Goal: Find contact information: Find contact information

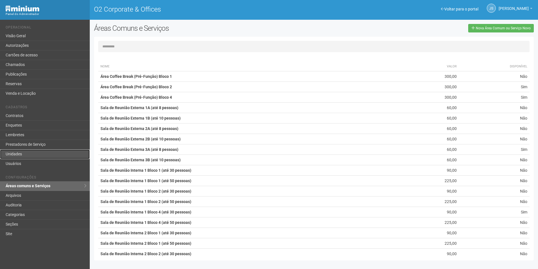
click at [22, 152] on link "Unidades" at bounding box center [45, 154] width 90 height 10
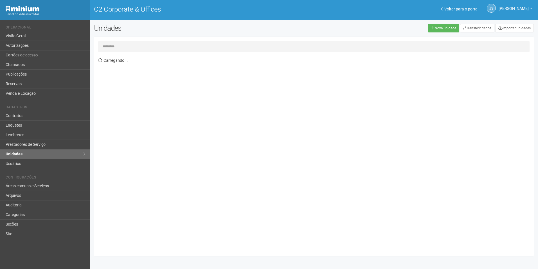
click at [144, 49] on input "text" at bounding box center [314, 46] width 432 height 11
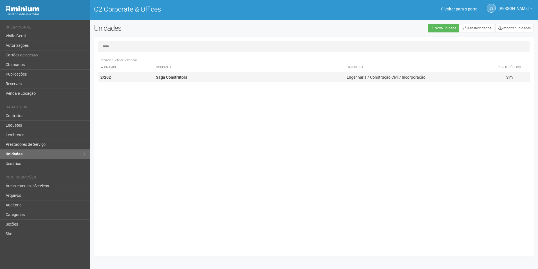
click at [151, 82] on td "2/202" at bounding box center [126, 77] width 56 height 10
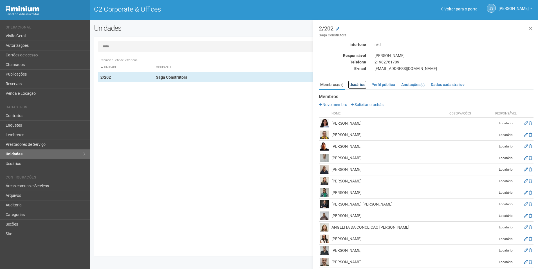
click at [358, 83] on link "Usuários" at bounding box center [357, 84] width 19 height 8
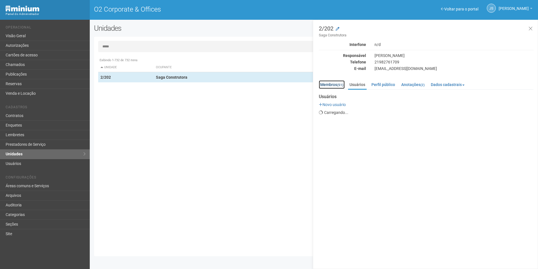
click at [336, 85] on link "Membros (51)" at bounding box center [332, 84] width 26 height 8
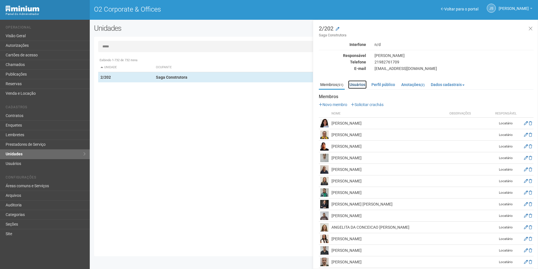
click at [364, 85] on link "Usuários" at bounding box center [357, 84] width 19 height 8
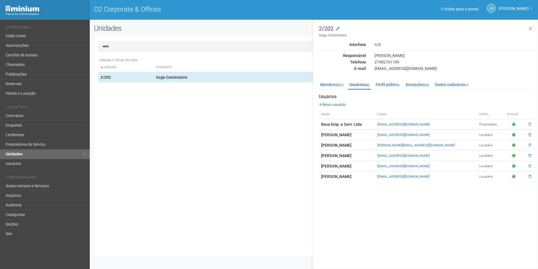
drag, startPoint x: 410, startPoint y: 135, endPoint x: 467, endPoint y: 133, distance: 57.2
click at [467, 133] on tr "DIEGO MEDEIROS compras@sagaconstrutora.eng.br Locatário" at bounding box center [426, 134] width 215 height 10
copy tr "compras@sagaconstrutora.eng.br"
drag, startPoint x: 337, startPoint y: 83, endPoint x: 338, endPoint y: 87, distance: 4.0
click at [337, 83] on link "Membros (51)" at bounding box center [332, 84] width 26 height 8
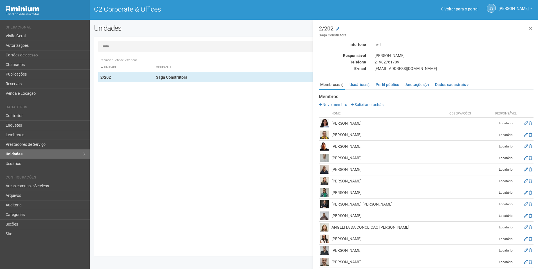
click at [115, 47] on input "*****" at bounding box center [314, 46] width 432 height 11
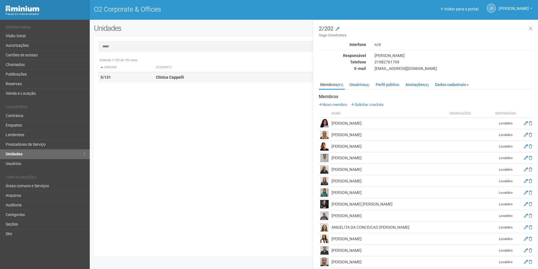
click at [151, 75] on td "5/131" at bounding box center [126, 77] width 56 height 10
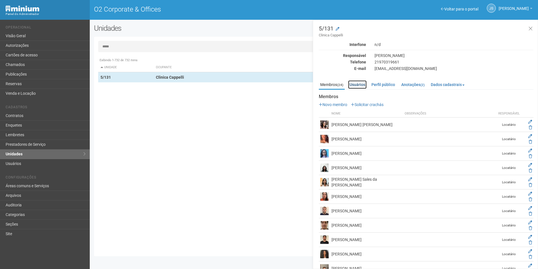
click at [357, 86] on link "Usuários" at bounding box center [357, 84] width 19 height 8
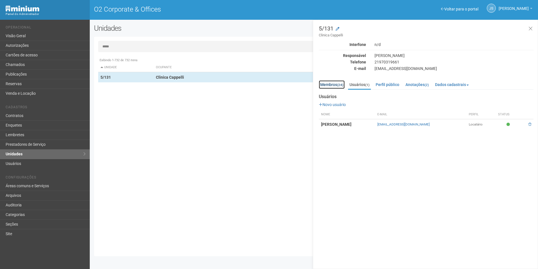
click at [337, 86] on link "Membros (24)" at bounding box center [332, 84] width 26 height 8
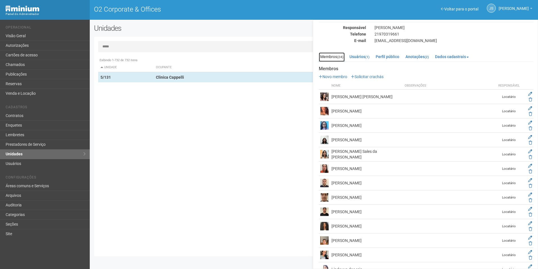
scroll to position [28, 0]
click at [365, 59] on link "Usuários (1)" at bounding box center [359, 56] width 23 height 8
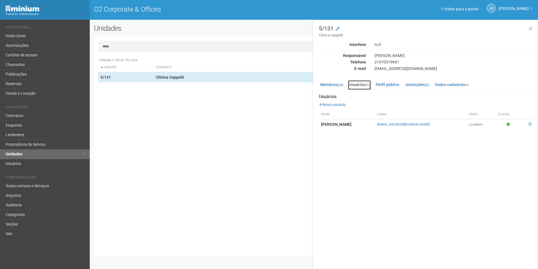
scroll to position [0, 0]
click at [337, 82] on link "Membros (24)" at bounding box center [332, 84] width 26 height 8
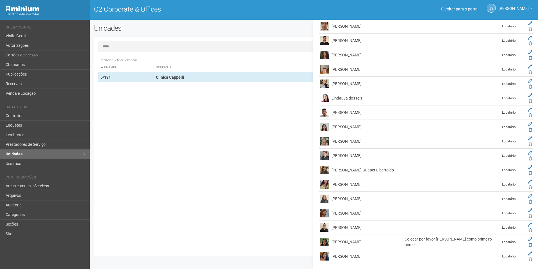
scroll to position [199, 0]
click at [134, 50] on input "*****" at bounding box center [314, 46] width 432 height 11
drag, startPoint x: 134, startPoint y: 50, endPoint x: 128, endPoint y: 48, distance: 7.1
click at [128, 48] on input "*****" at bounding box center [314, 46] width 432 height 11
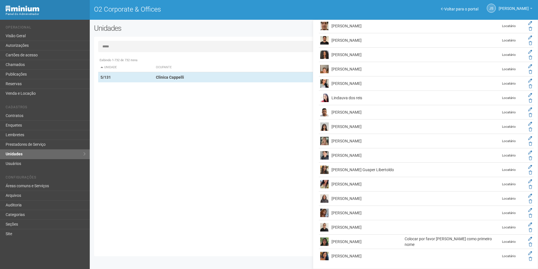
click at [128, 48] on input "*****" at bounding box center [314, 46] width 432 height 11
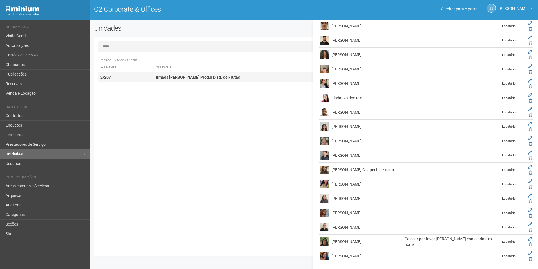
click at [173, 78] on strong "Irmãos Benassi Prod.e Distr. de Frutas" at bounding box center [198, 77] width 84 height 5
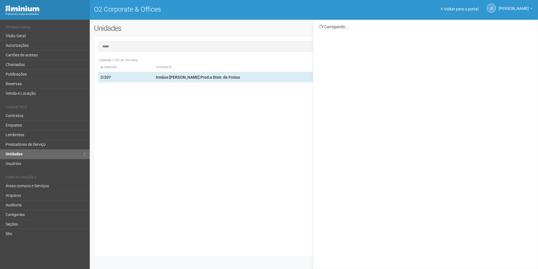
scroll to position [0, 0]
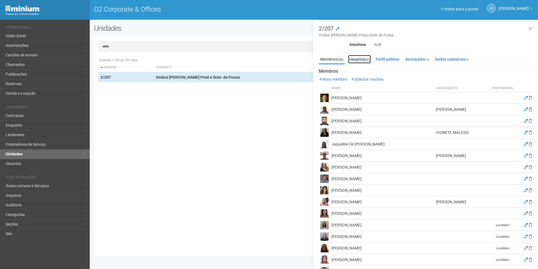
click at [360, 58] on link "Usuários (2)" at bounding box center [359, 59] width 23 height 8
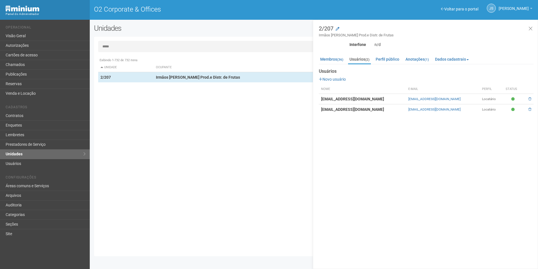
click at [132, 46] on input "*****" at bounding box center [314, 46] width 432 height 11
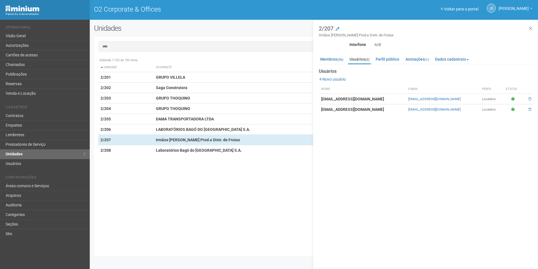
type input "****"
drag, startPoint x: 405, startPoint y: 101, endPoint x: 460, endPoint y: 98, distance: 55.2
click at [460, 98] on tr "administracao@benassirio.com.br administracao@benassirio.com.br Locatário" at bounding box center [426, 99] width 215 height 10
copy tr "administracao@benassirio.com.br"
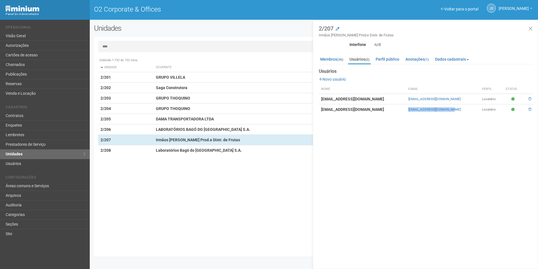
drag, startPoint x: 400, startPoint y: 110, endPoint x: 451, endPoint y: 111, distance: 51.2
click at [451, 111] on tr "recepcao@benassirio.com.br recepcao@benassirj.com.br Locatário" at bounding box center [426, 109] width 215 height 10
copy tr "recepcao@benassirj.com.br"
